Goal: Task Accomplishment & Management: Manage account settings

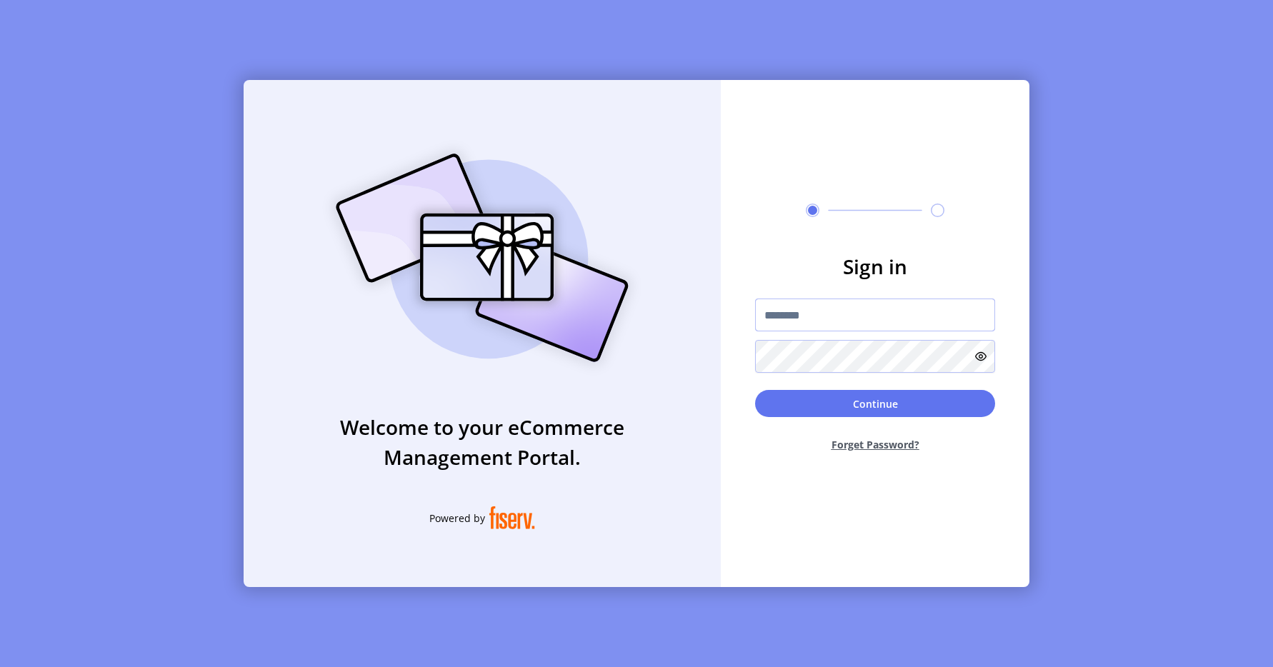
click at [809, 308] on input "text" at bounding box center [875, 315] width 240 height 33
paste input "*********"
type input "*********"
click at [847, 401] on button "Continue" at bounding box center [875, 403] width 240 height 27
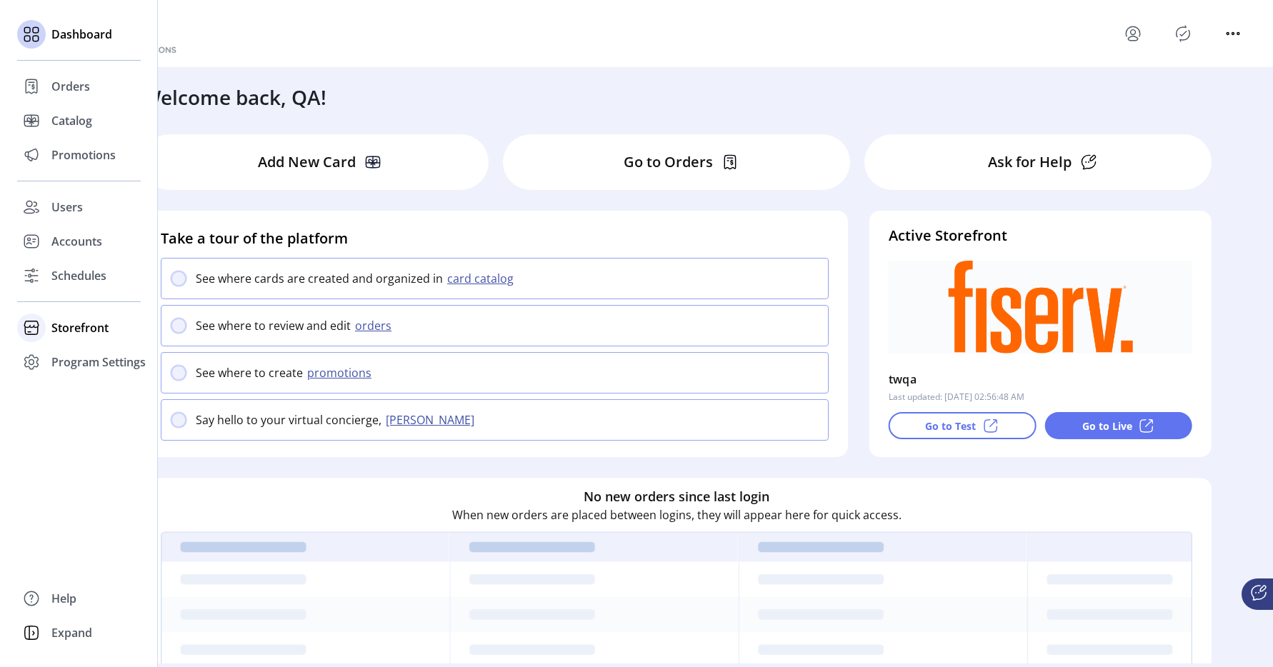
click at [63, 326] on span "Storefront" at bounding box center [79, 327] width 57 height 17
click at [61, 354] on span "Configuration" at bounding box center [88, 356] width 75 height 17
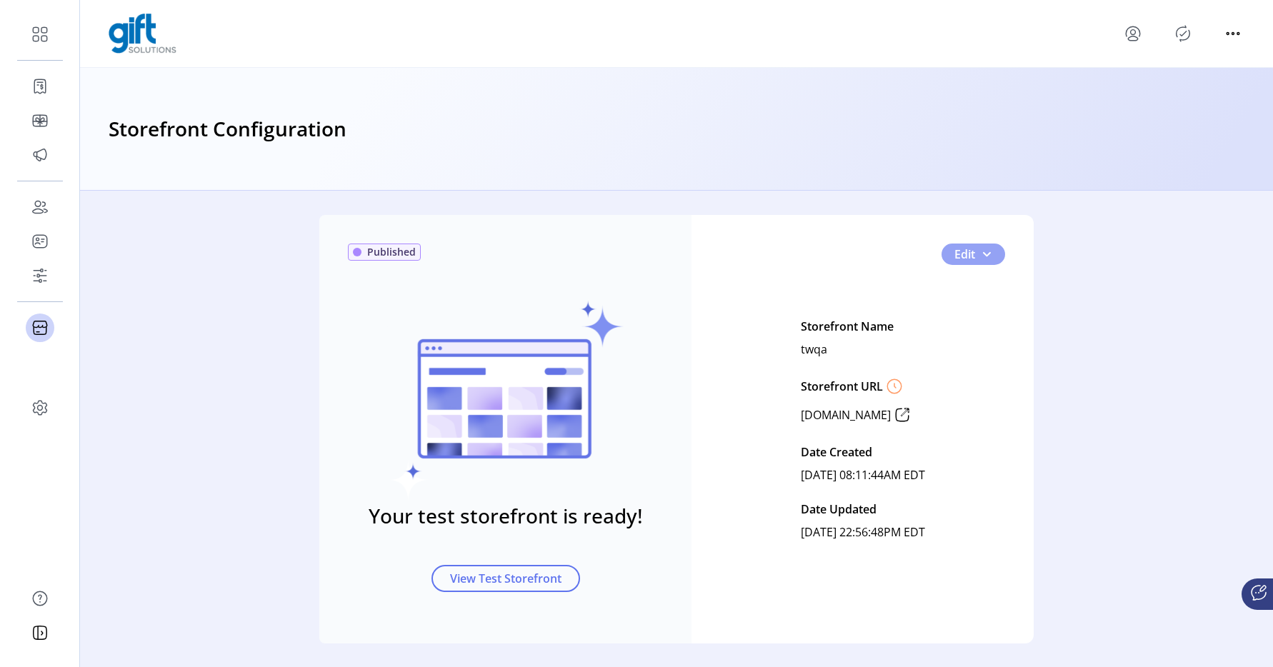
click at [986, 250] on span "button" at bounding box center [986, 254] width 11 height 11
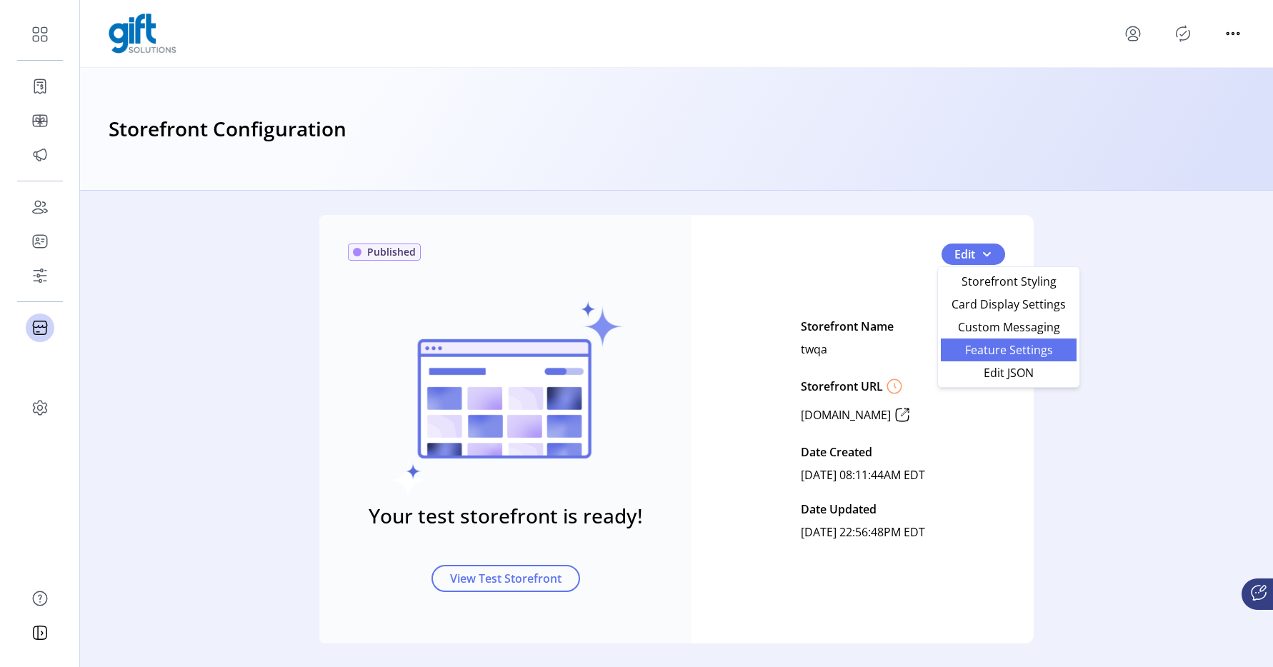
click at [987, 352] on span "Feature Settings" at bounding box center [1008, 349] width 119 height 11
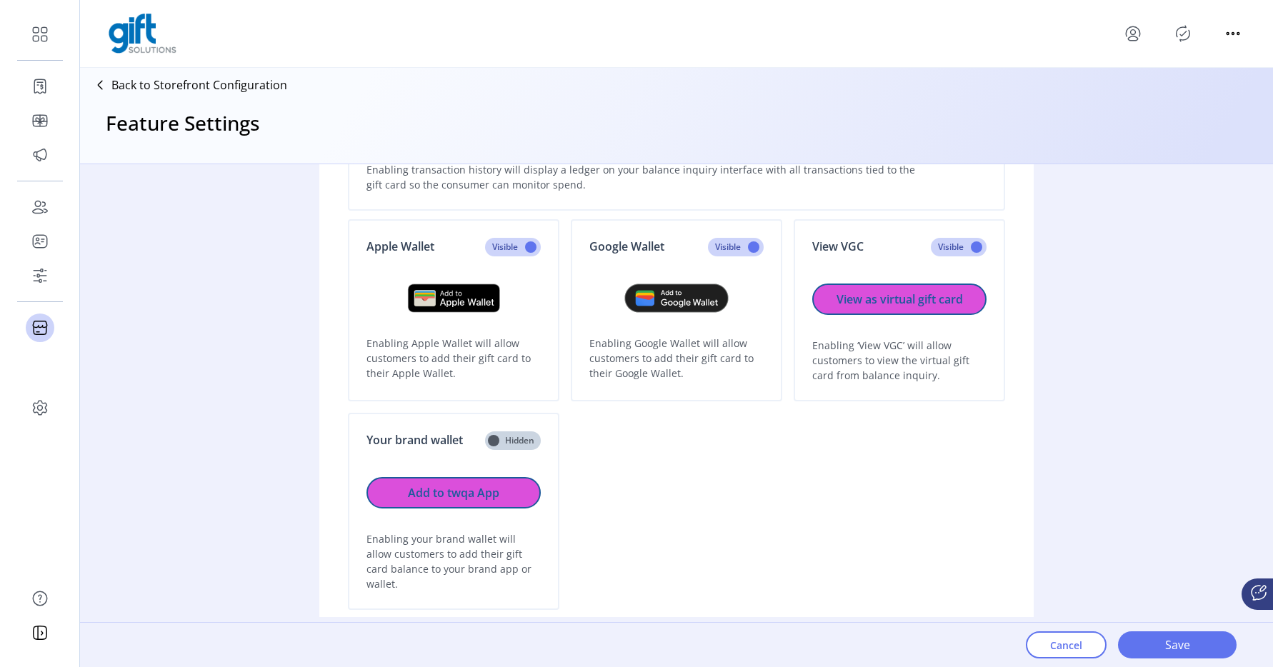
scroll to position [237, 0]
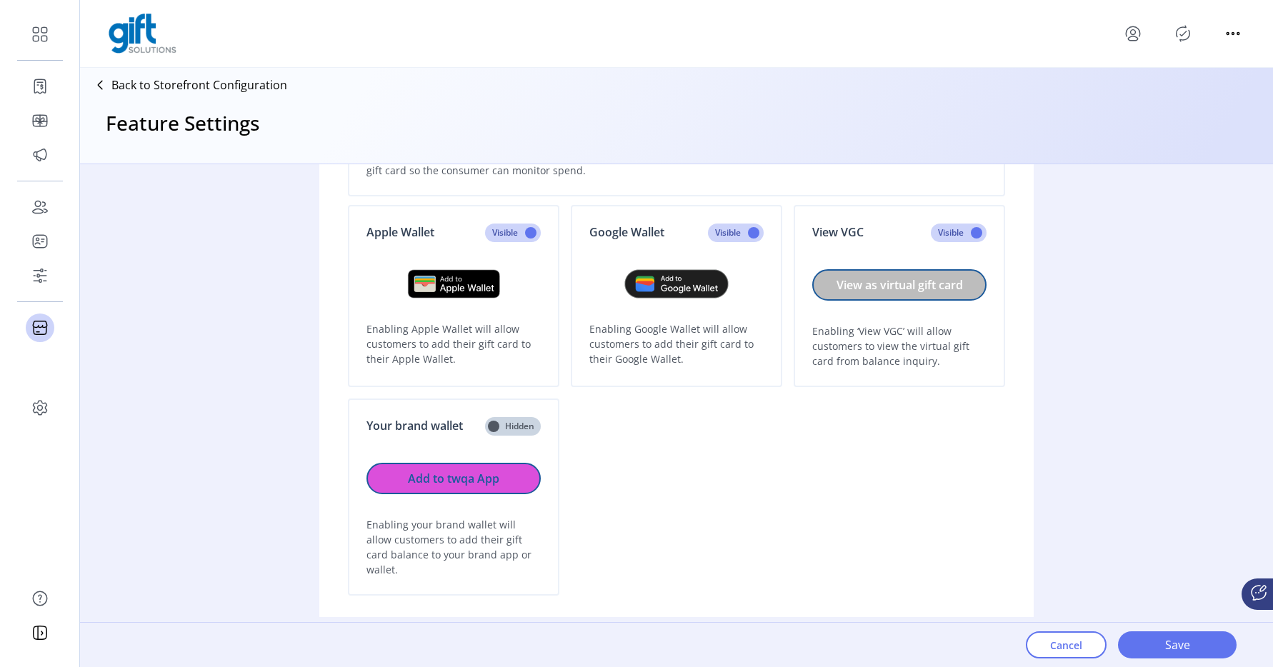
drag, startPoint x: 924, startPoint y: 489, endPoint x: 919, endPoint y: 284, distance: 204.4
click at [924, 487] on div "Apple Wallet Visible Enabling Apple Wallet will allow customers to add their gi…" at bounding box center [676, 400] width 657 height 391
click at [669, 526] on div "Apple Wallet Visible Enabling Apple Wallet will allow customers to add their gi…" at bounding box center [676, 400] width 657 height 391
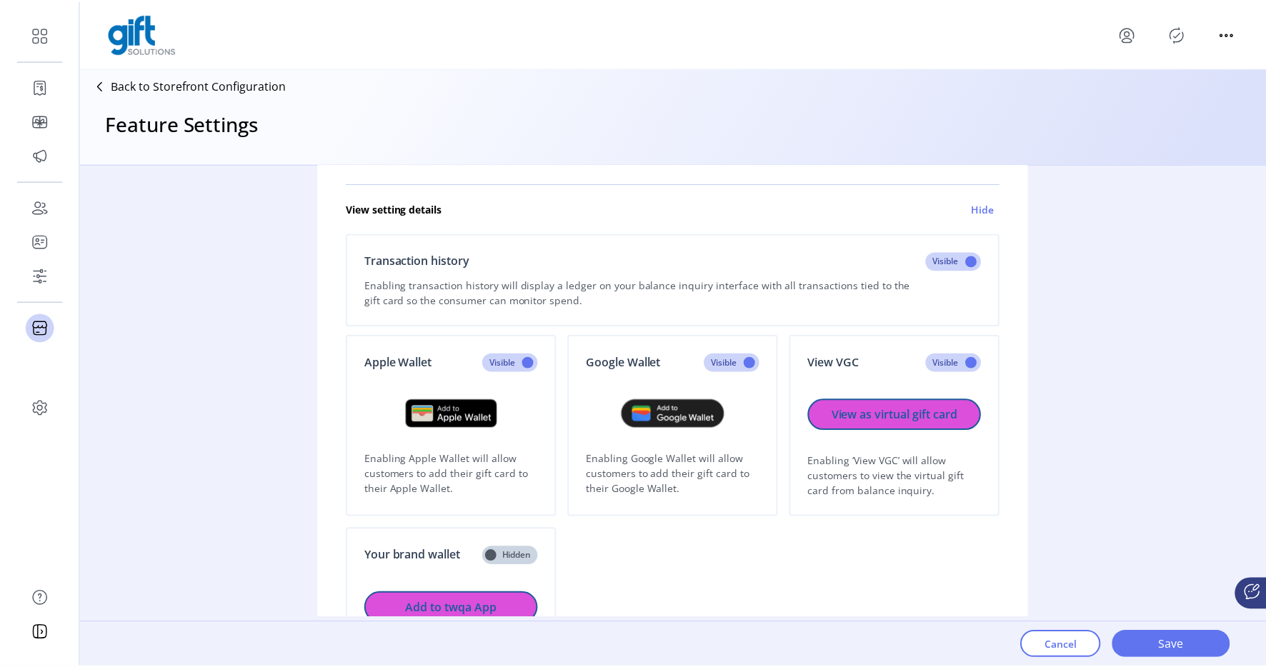
scroll to position [0, 0]
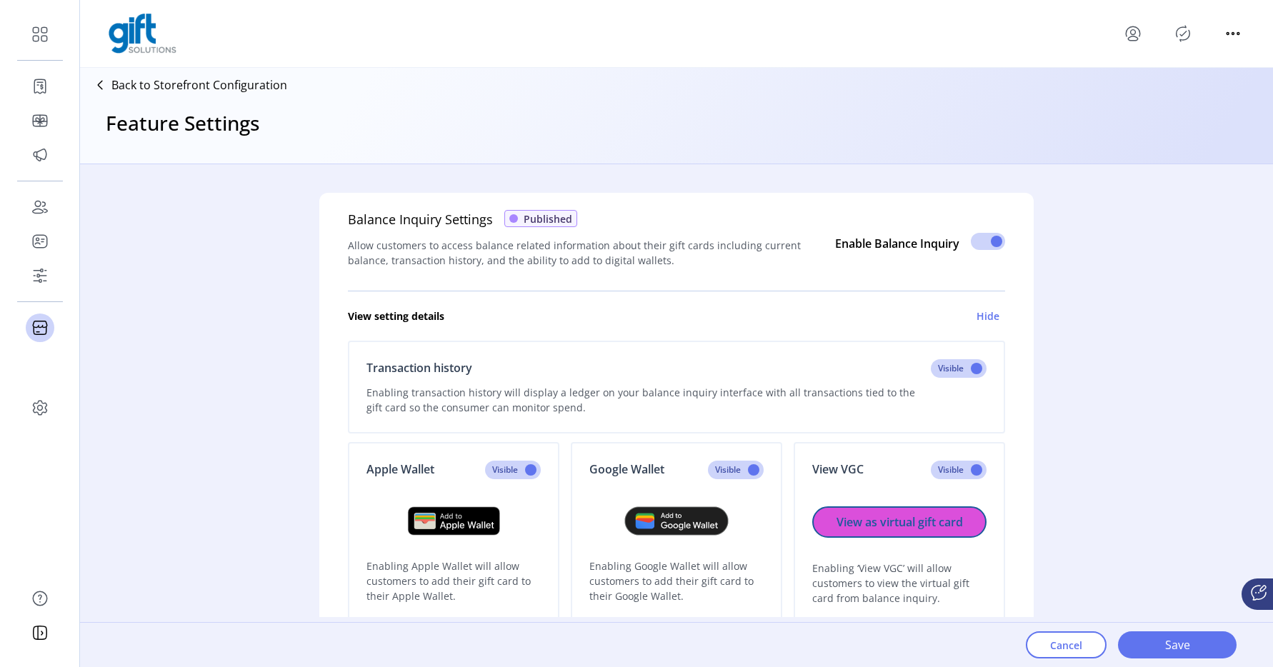
click at [1182, 32] on icon "Publisher Panel" at bounding box center [1183, 33] width 23 height 23
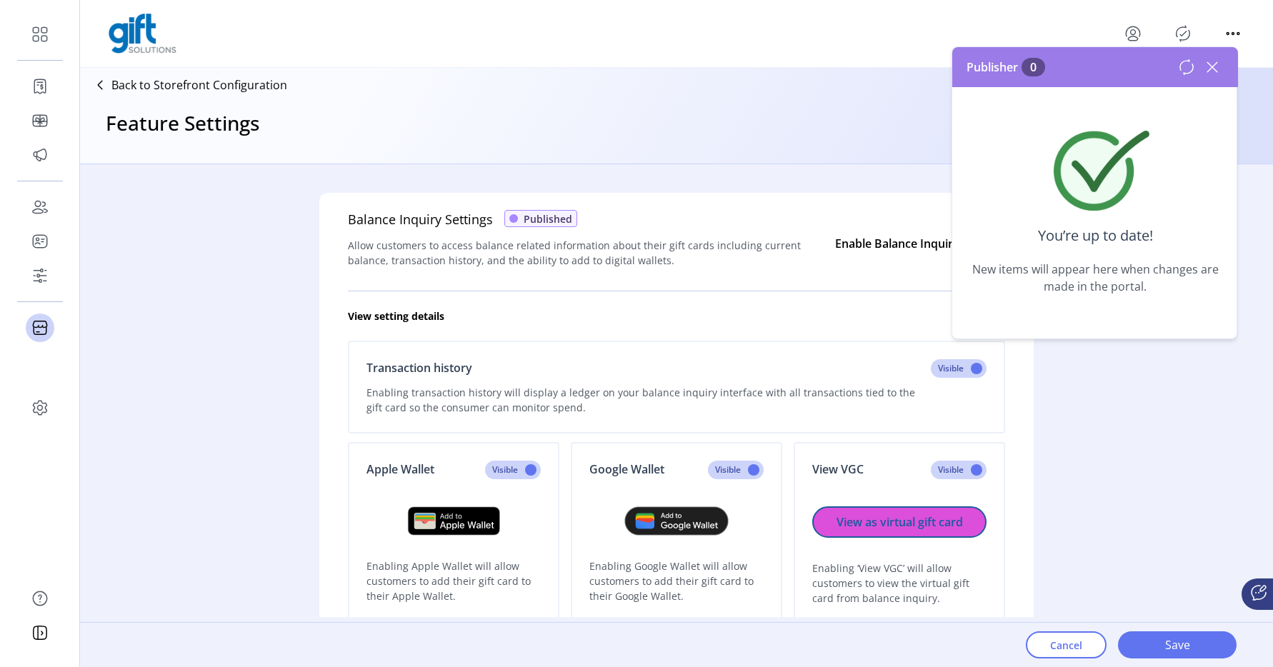
click at [1216, 66] on icon at bounding box center [1212, 67] width 23 height 23
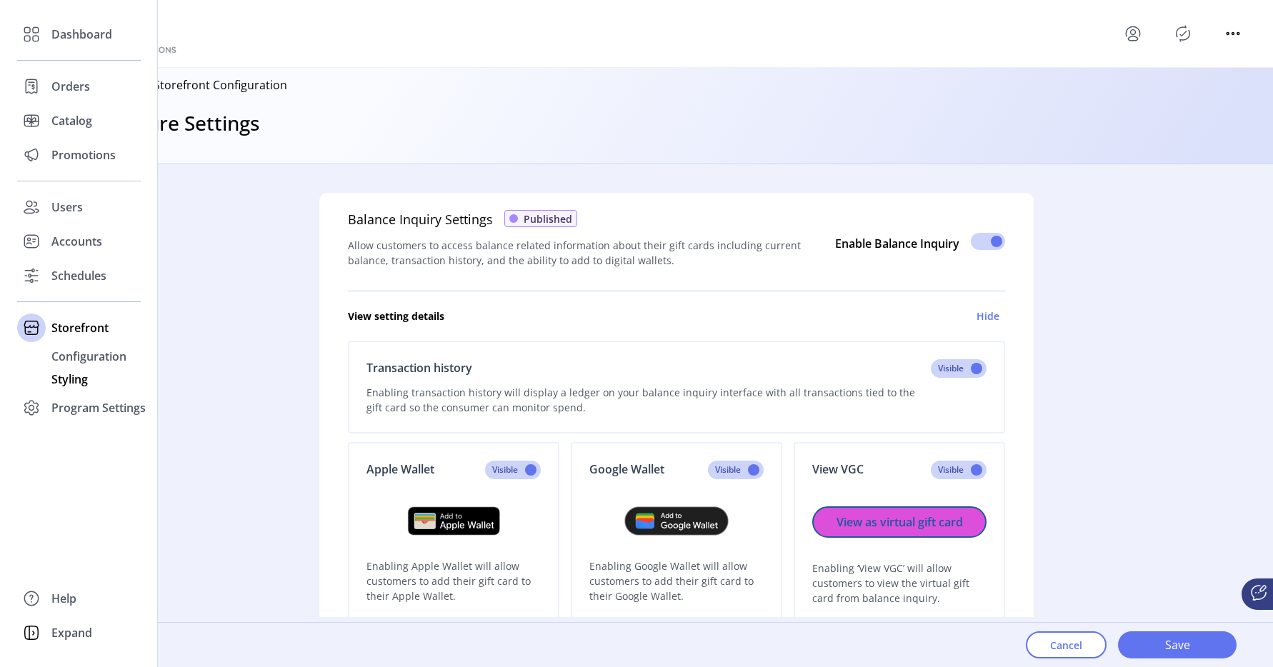
click at [60, 377] on span "Styling" at bounding box center [69, 379] width 36 height 17
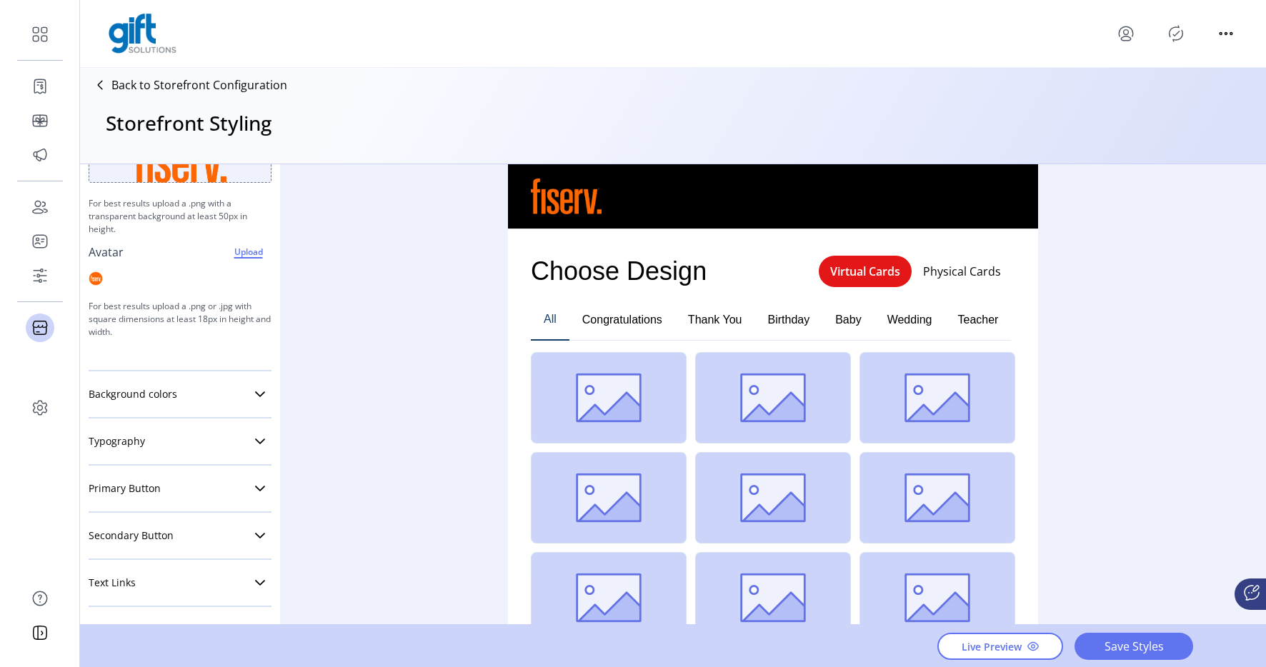
scroll to position [1, 0]
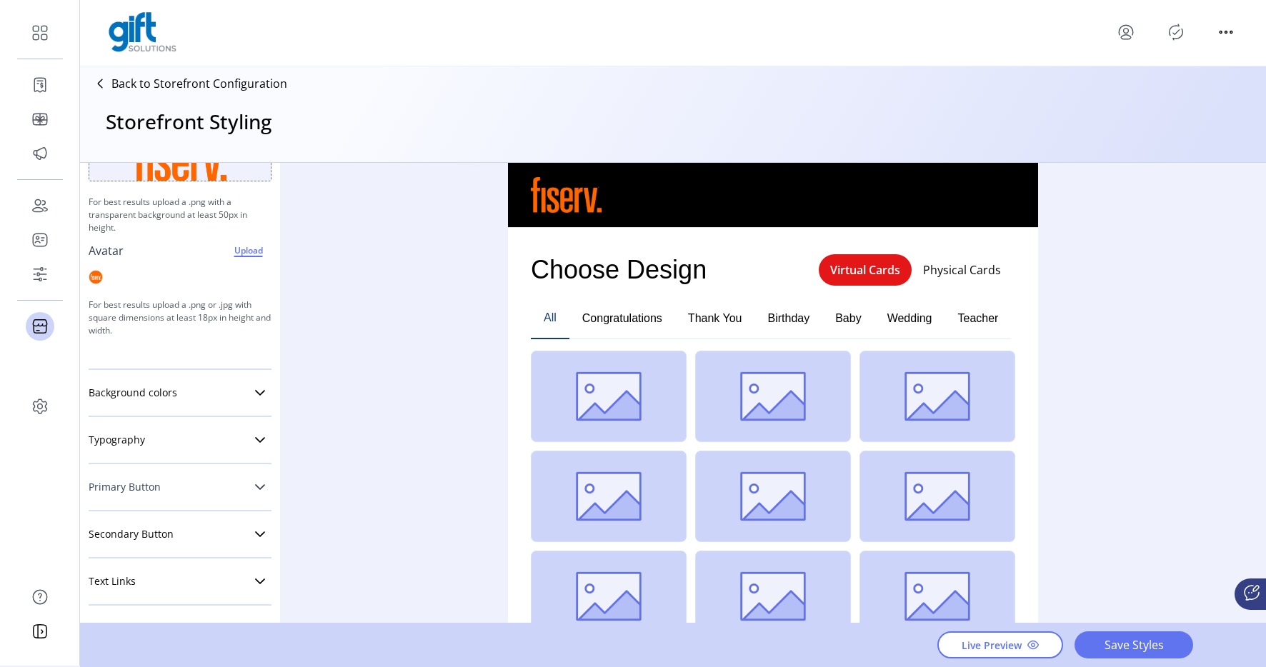
click at [255, 489] on icon at bounding box center [260, 487] width 10 height 6
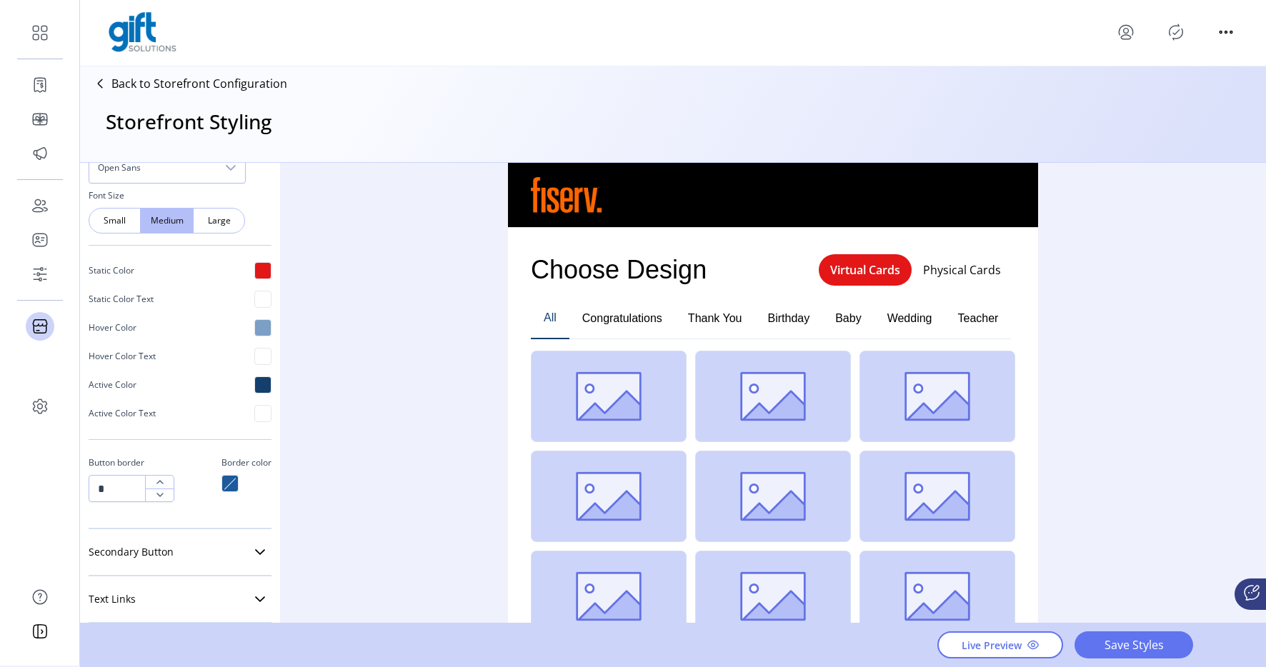
scroll to position [653, 0]
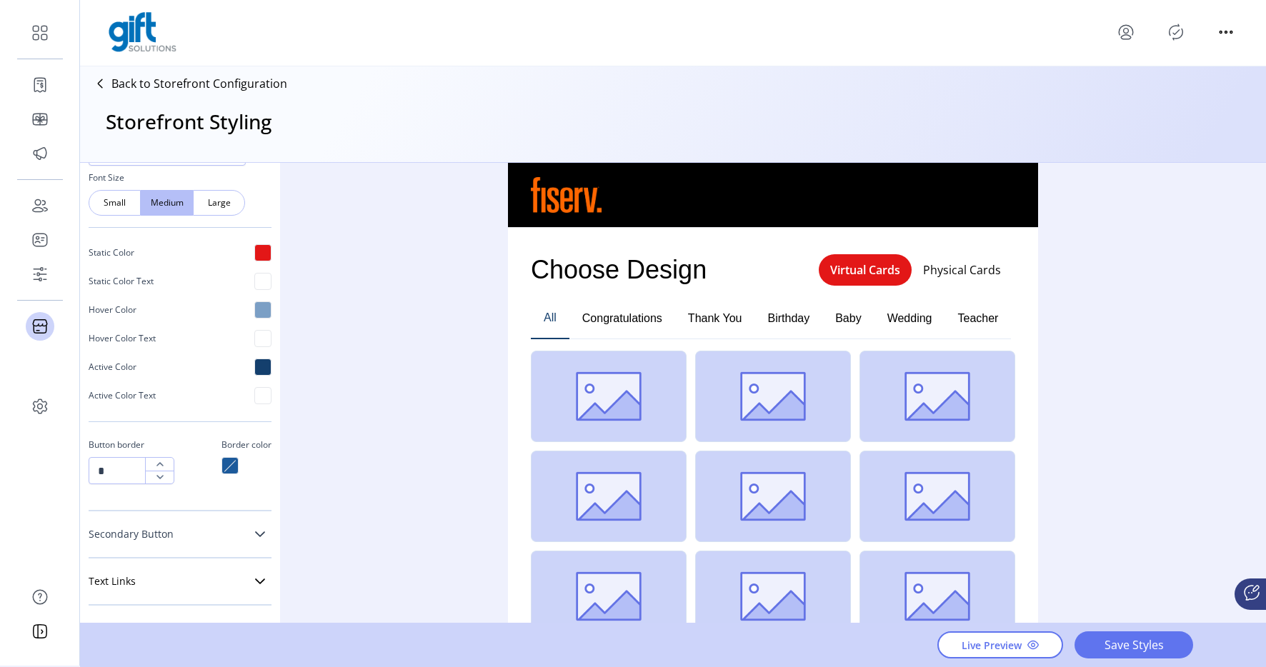
click at [219, 533] on link "Secondary Button" at bounding box center [180, 534] width 183 height 29
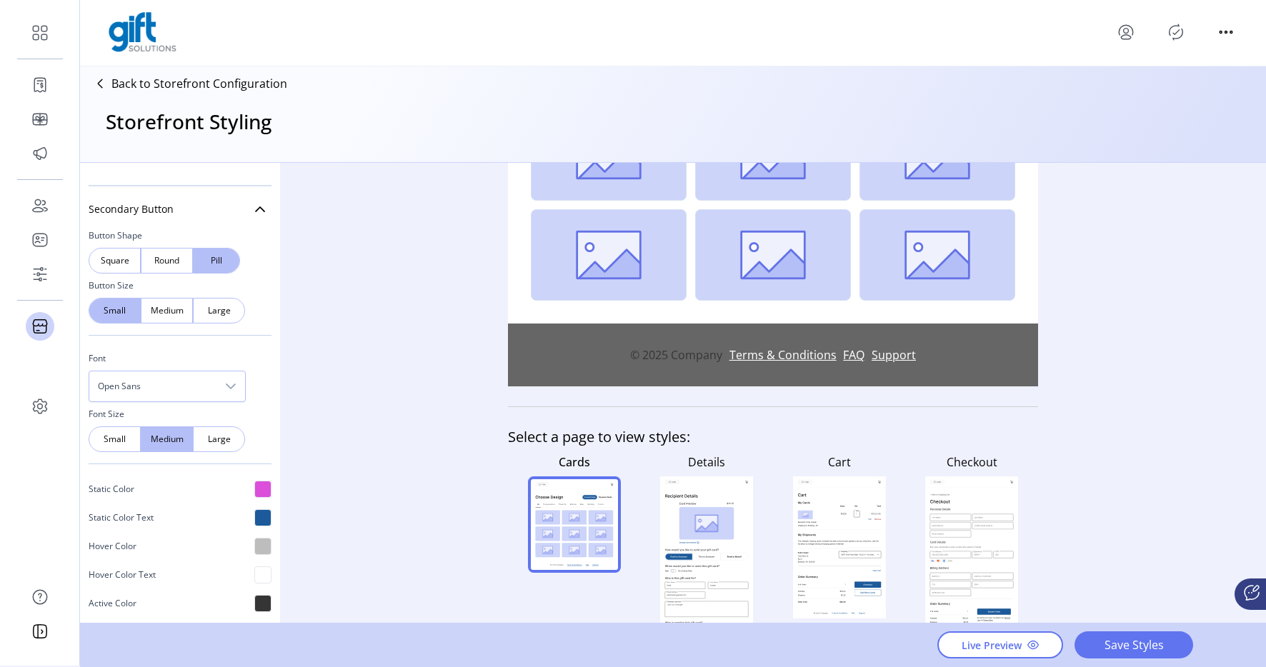
scroll to position [382, 0]
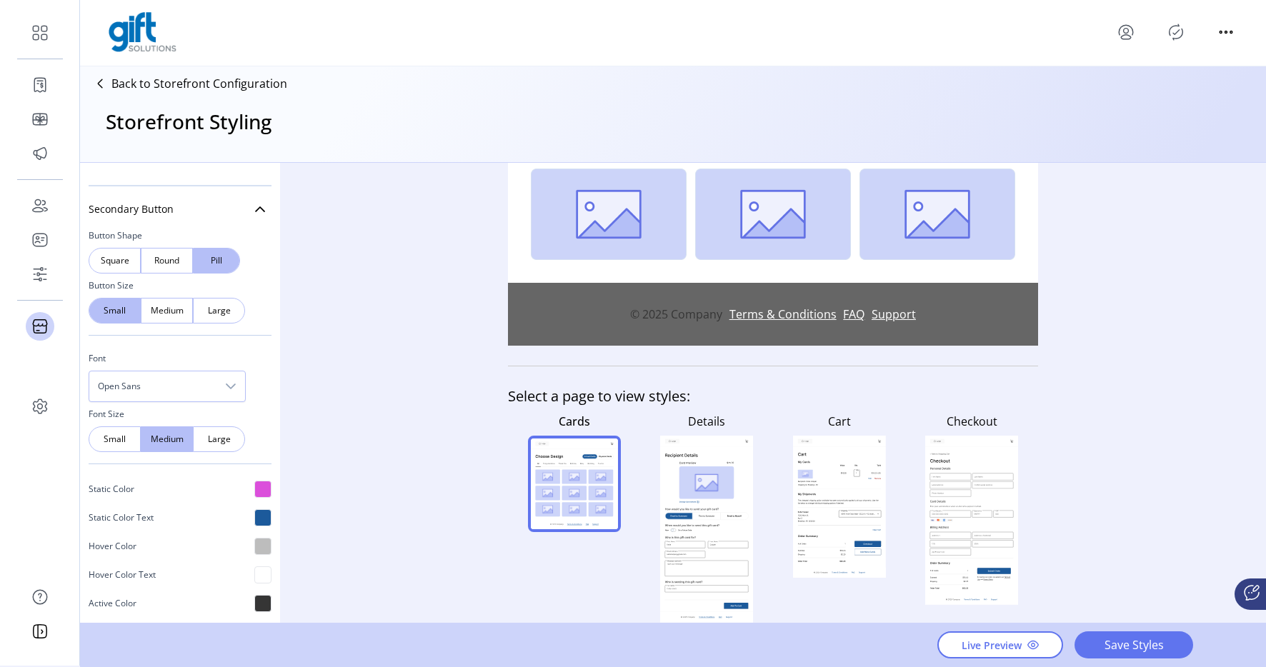
click at [686, 464] on rect at bounding box center [706, 530] width 83 height 136
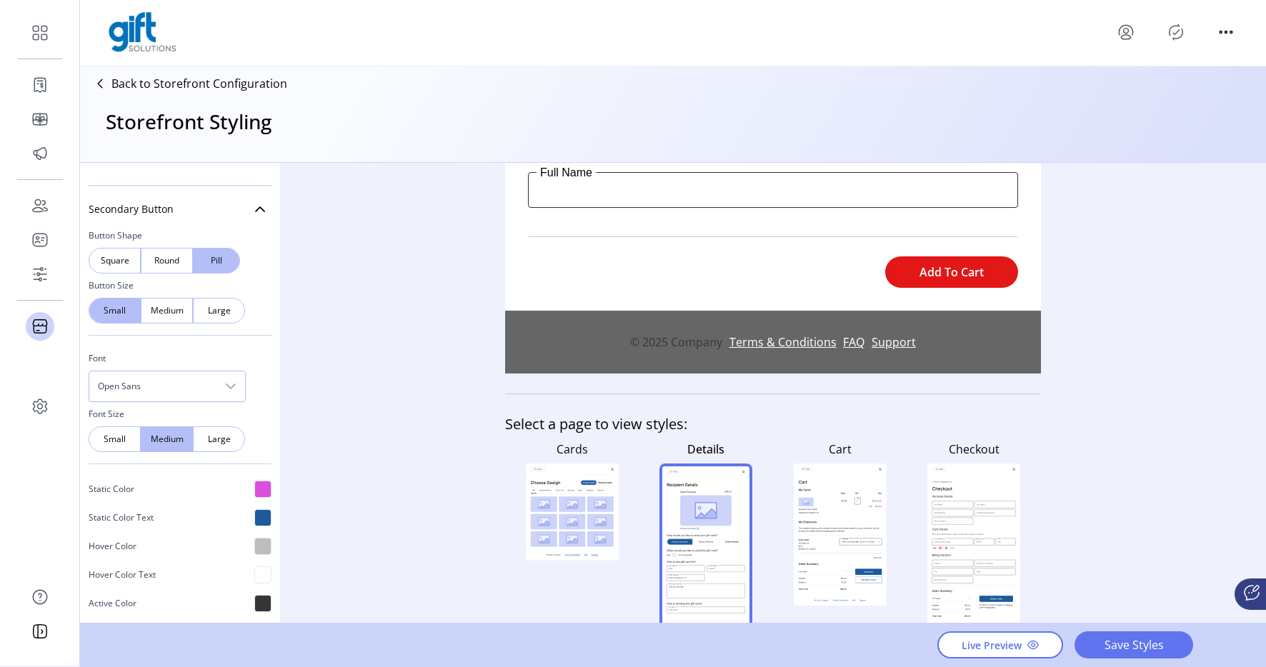
scroll to position [872, 0]
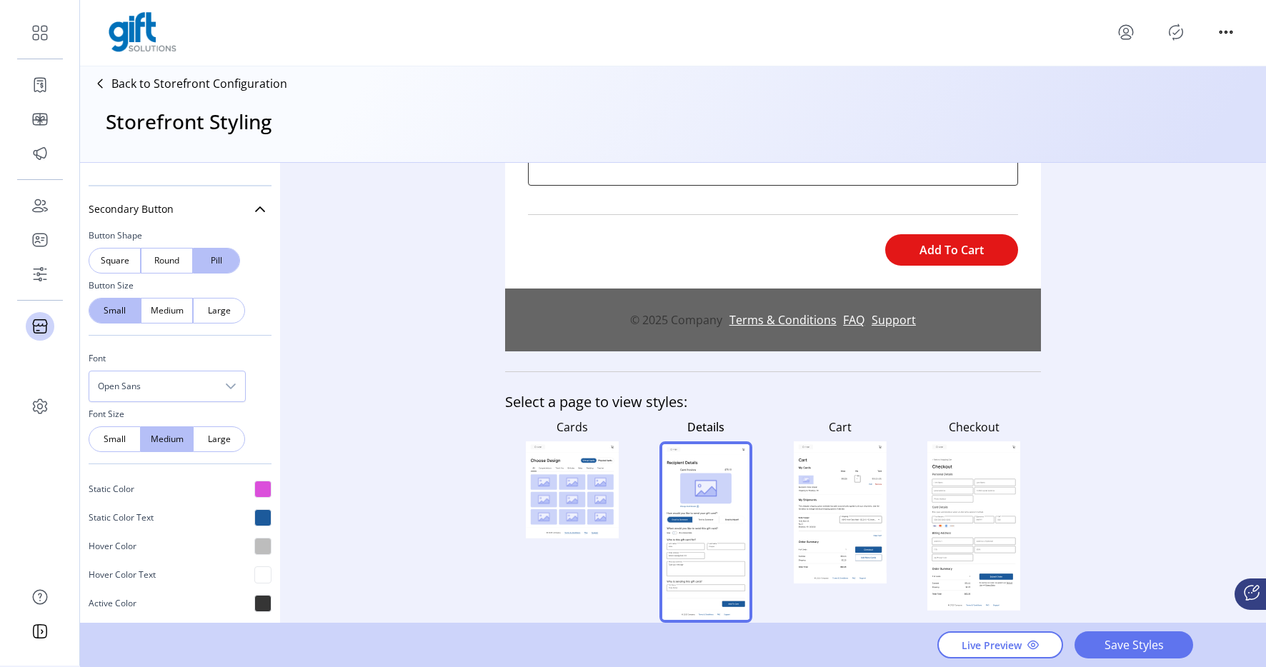
click at [816, 484] on icon at bounding box center [840, 484] width 83 height 22
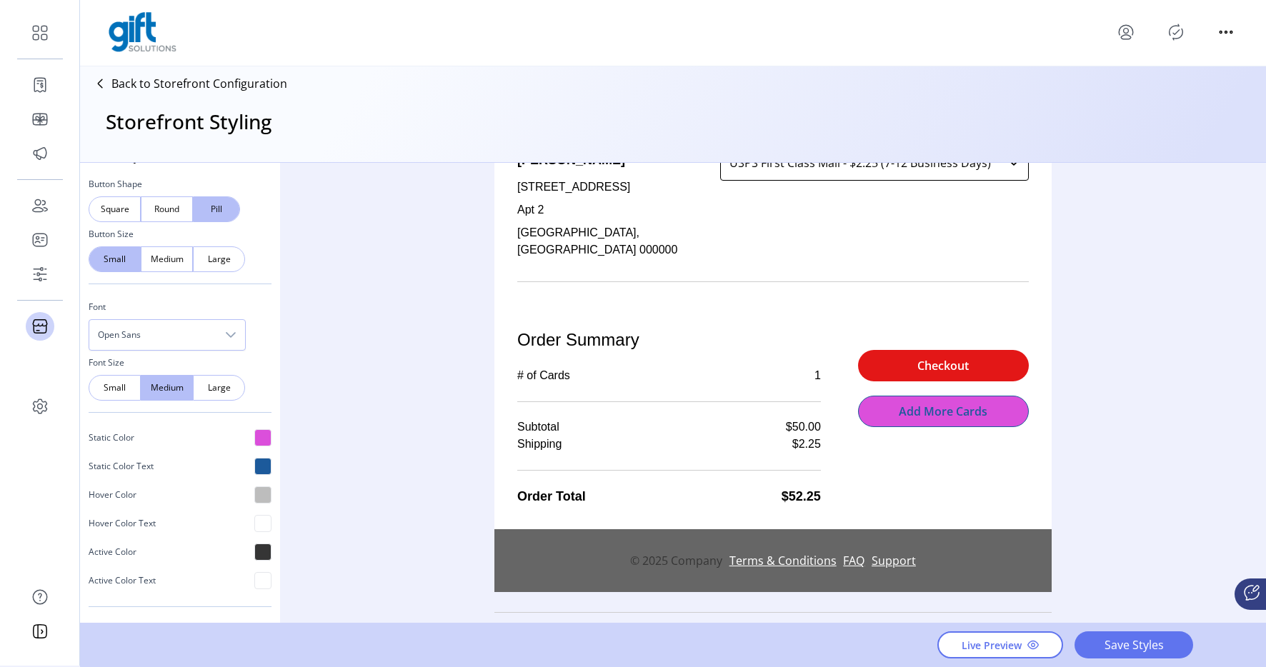
scroll to position [1048, 0]
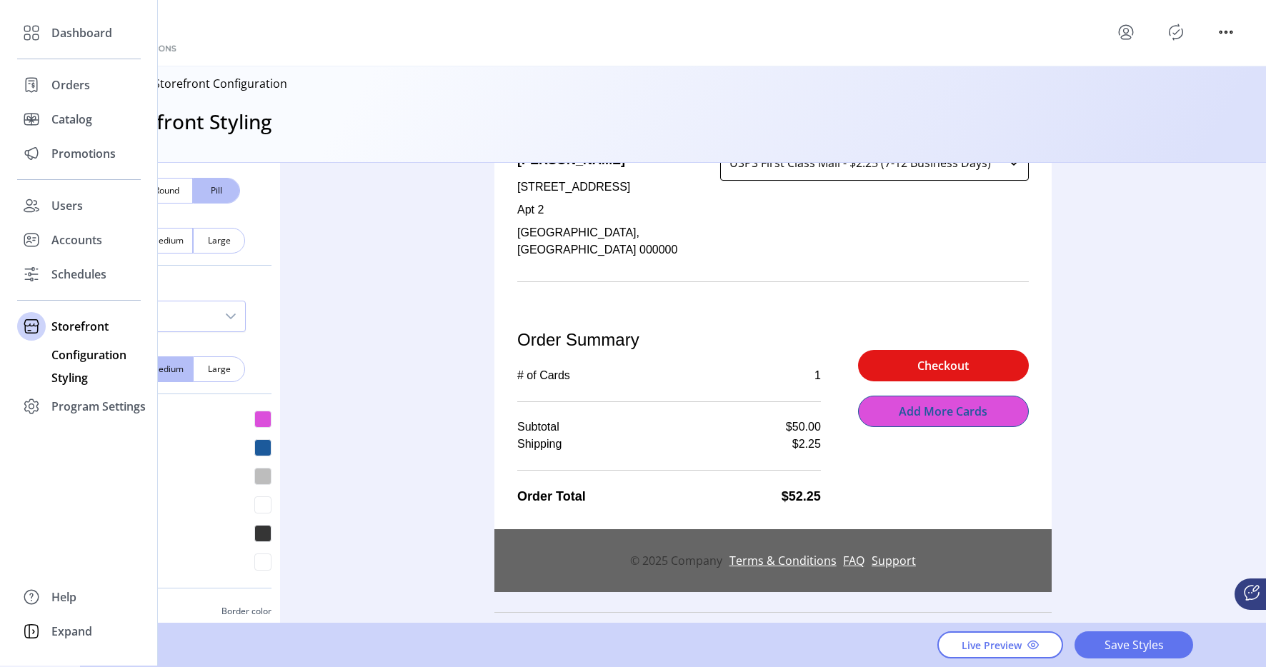
click at [66, 358] on span "Configuration" at bounding box center [88, 355] width 75 height 17
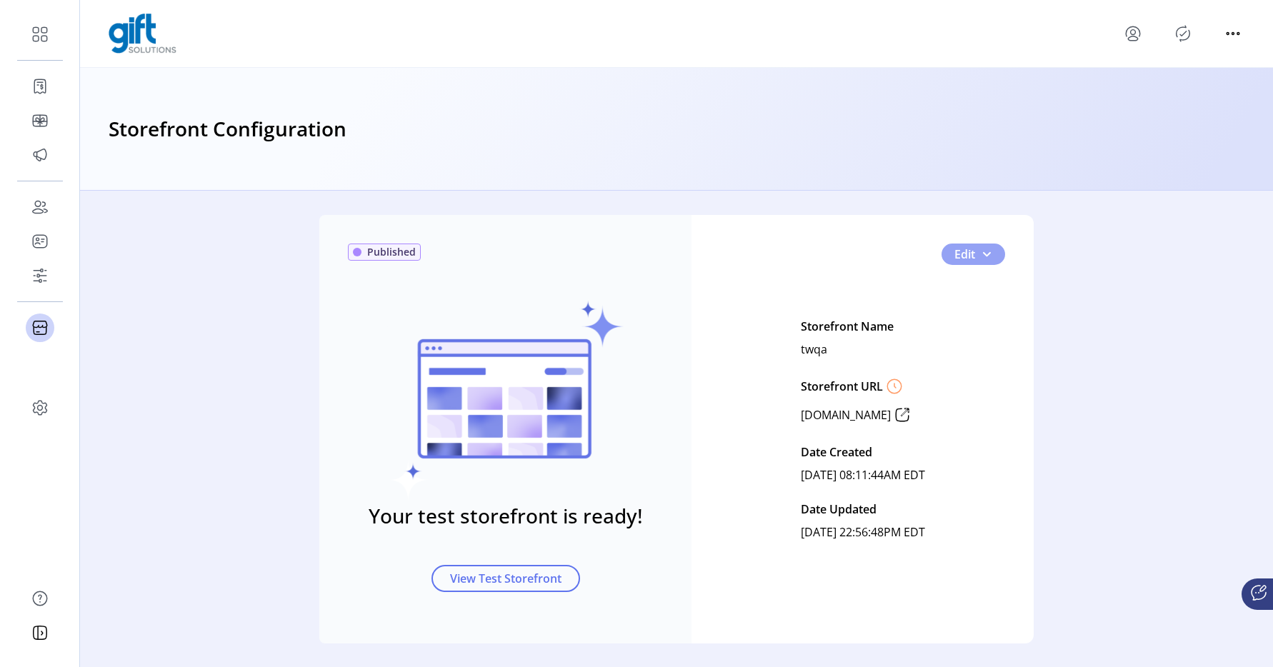
click at [954, 249] on span "Edit" at bounding box center [964, 254] width 21 height 17
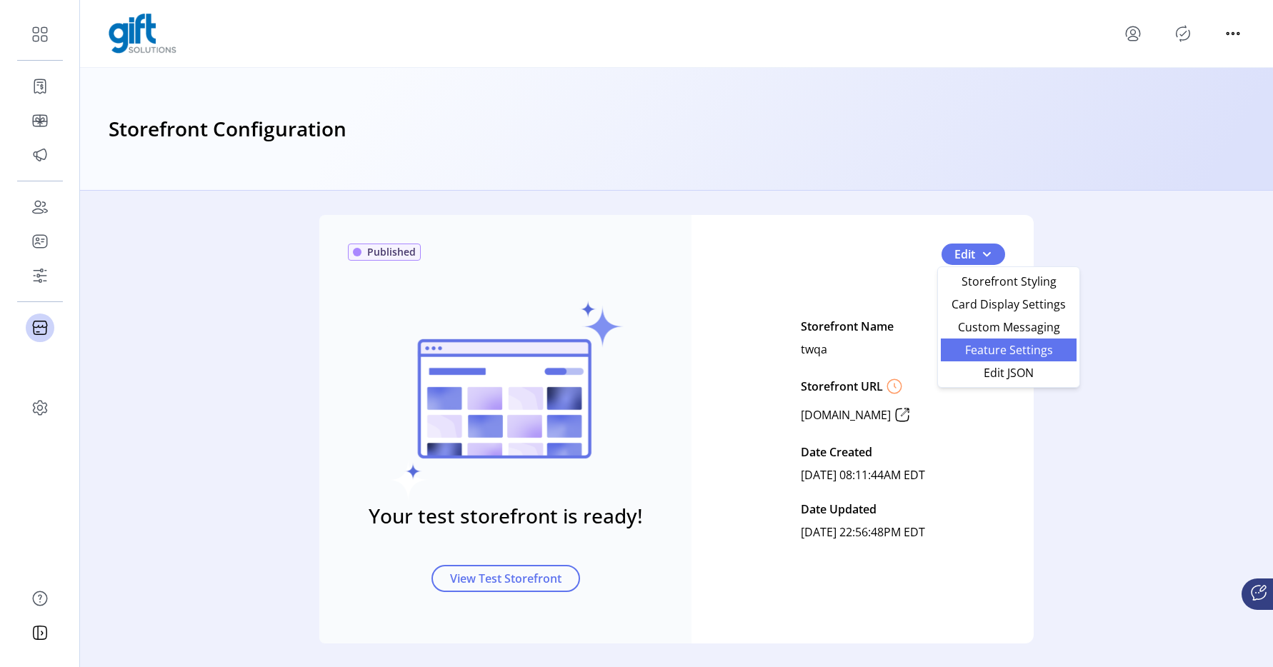
click at [982, 347] on span "Feature Settings" at bounding box center [1008, 349] width 119 height 11
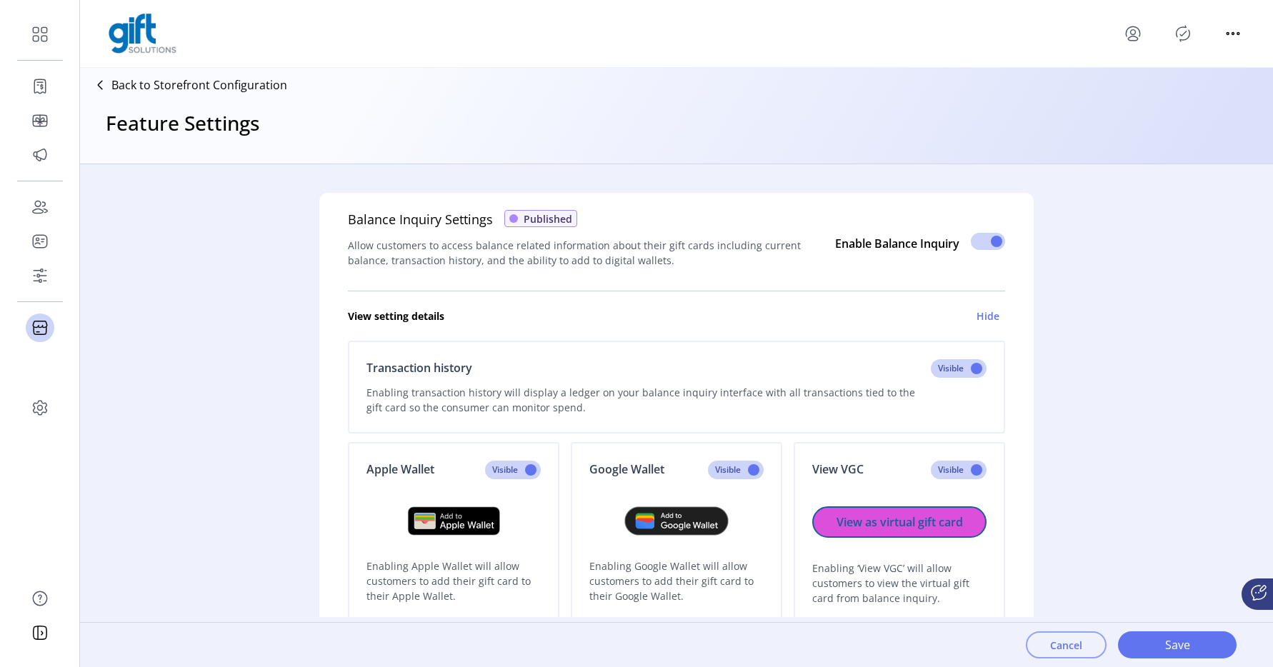
click at [1071, 649] on span "Cancel" at bounding box center [1066, 645] width 32 height 15
